Goal: Task Accomplishment & Management: Manage account settings

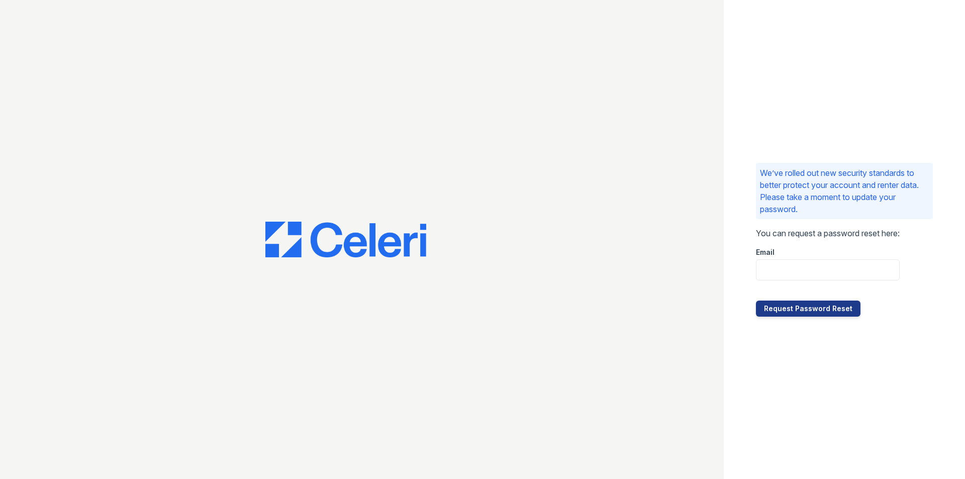
click at [765, 287] on div at bounding box center [828, 291] width 144 height 20
click at [797, 270] on input "email" at bounding box center [828, 269] width 144 height 21
type input "jennifer.clemente@greystar.com"
click at [817, 308] on button "Request Password Reset" at bounding box center [808, 309] width 105 height 16
click at [830, 304] on button "Request Password Reset" at bounding box center [808, 309] width 105 height 16
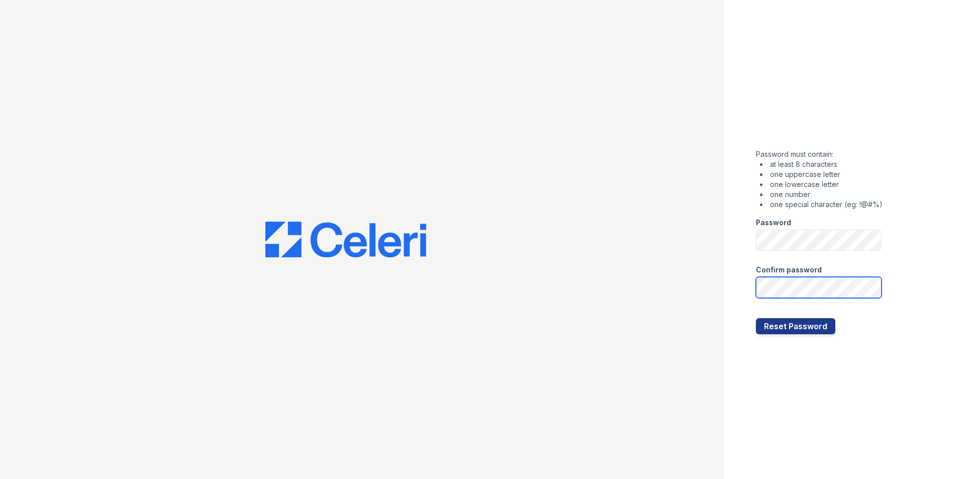
click at [756, 318] on button "Reset Password" at bounding box center [795, 326] width 79 height 16
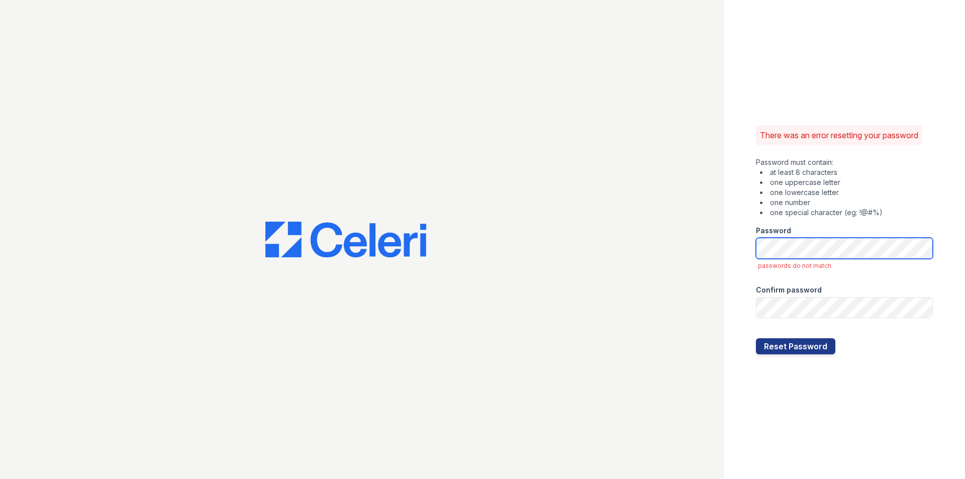
click at [756, 338] on button "Reset Password" at bounding box center [795, 346] width 79 height 16
